Goal: Leave review/rating

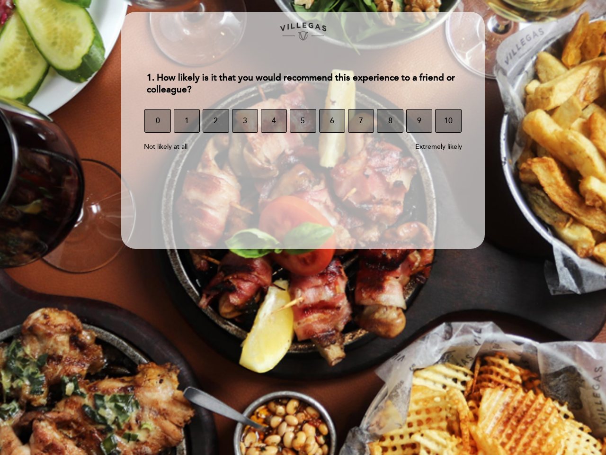
click at [303, 227] on section "1. How likely is it that you would recommend this experience to a friend or col…" at bounding box center [303, 130] width 364 height 237
click at [157, 121] on span "0" at bounding box center [158, 120] width 4 height 27
click at [187, 121] on span "1" at bounding box center [187, 120] width 4 height 27
click at [215, 121] on span "2" at bounding box center [216, 120] width 4 height 27
click at [245, 121] on span "3" at bounding box center [245, 120] width 4 height 27
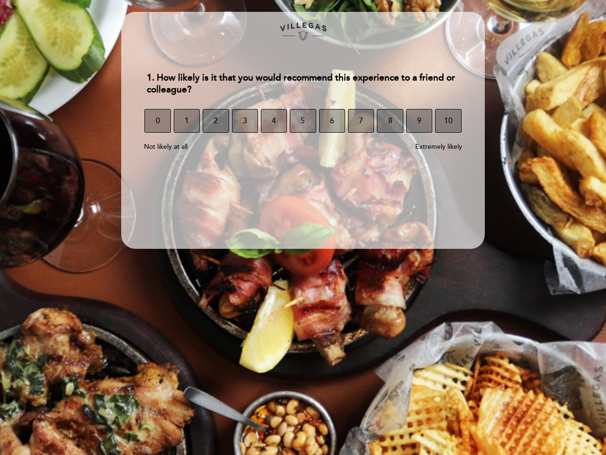
click at [274, 121] on span "4" at bounding box center [274, 120] width 4 height 27
click at [303, 121] on span "5" at bounding box center [303, 120] width 4 height 27
click at [332, 121] on span "6" at bounding box center [332, 120] width 4 height 27
click at [361, 121] on span "7" at bounding box center [361, 120] width 4 height 27
click at [390, 121] on span "8" at bounding box center [390, 120] width 4 height 27
